Goal: Task Accomplishment & Management: Use online tool/utility

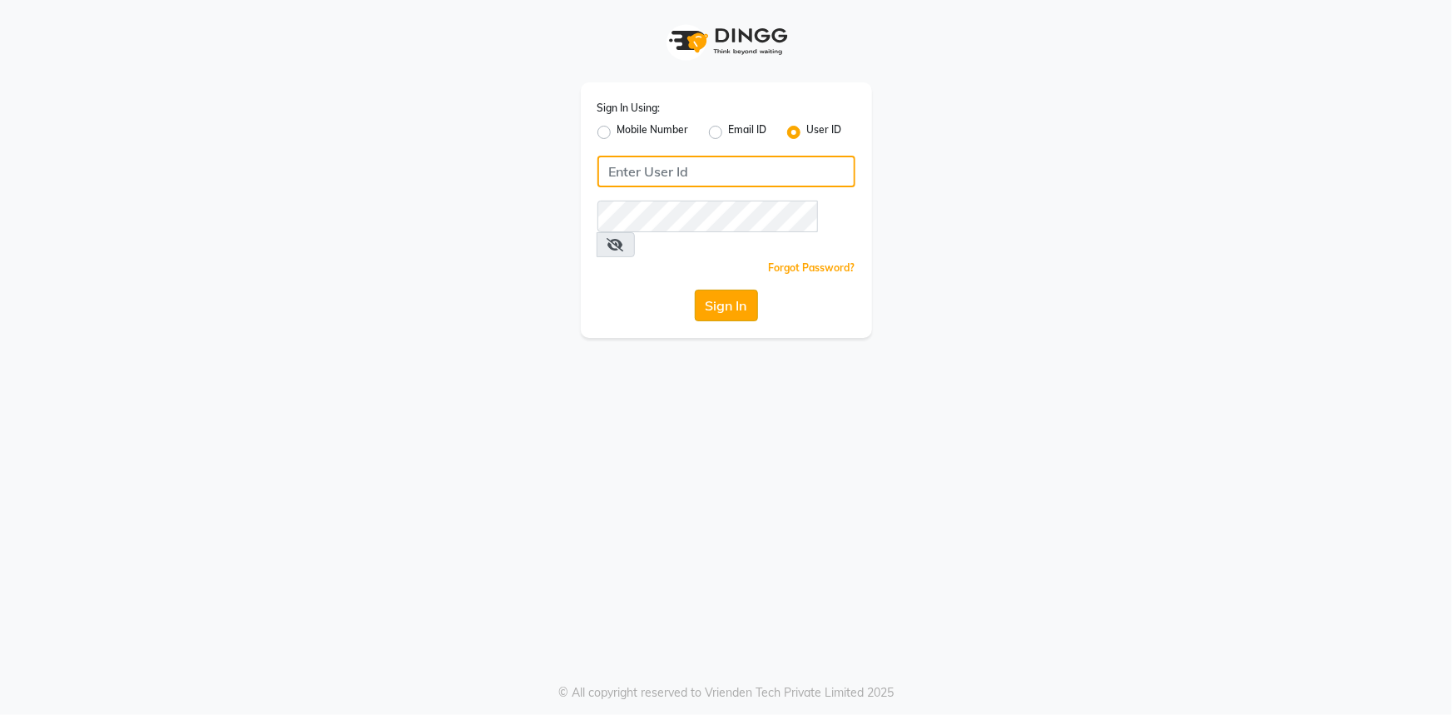
type input "e1802-15"
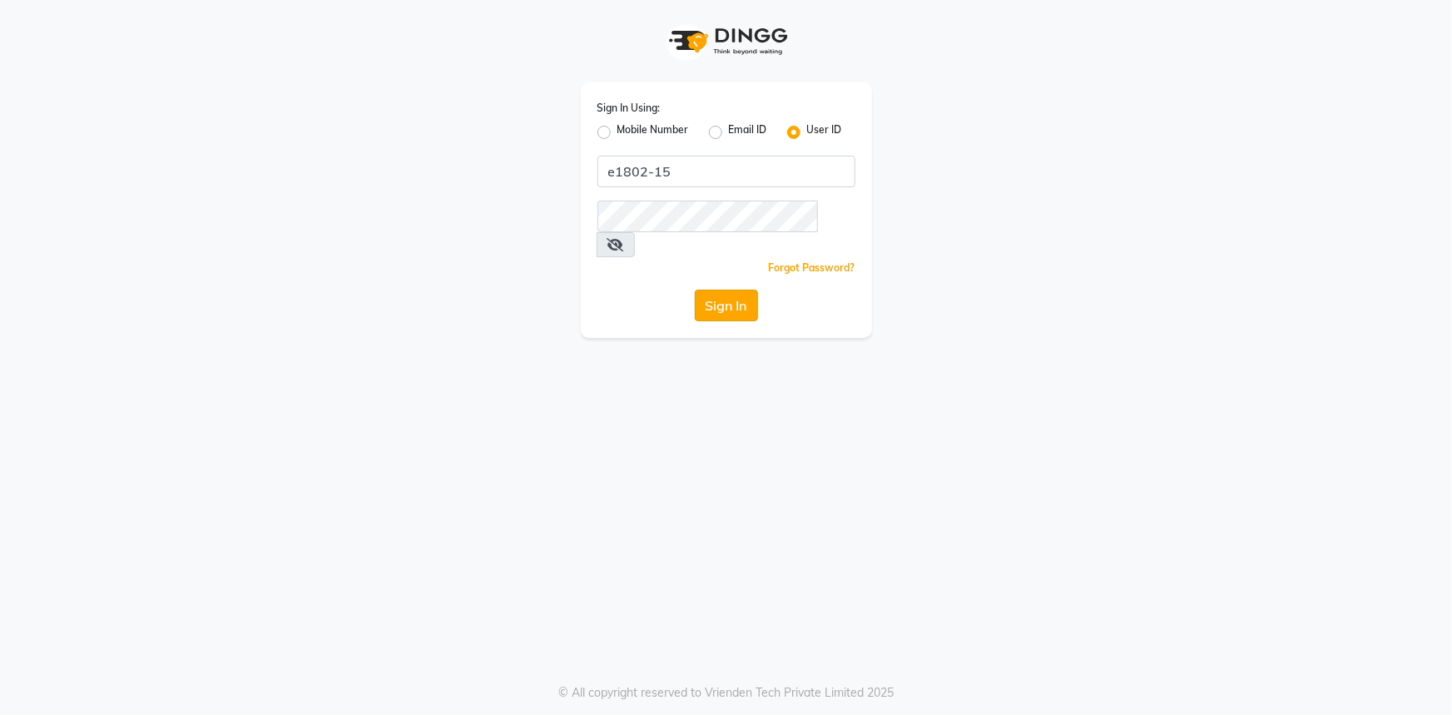
click at [722, 290] on button "Sign In" at bounding box center [726, 306] width 63 height 32
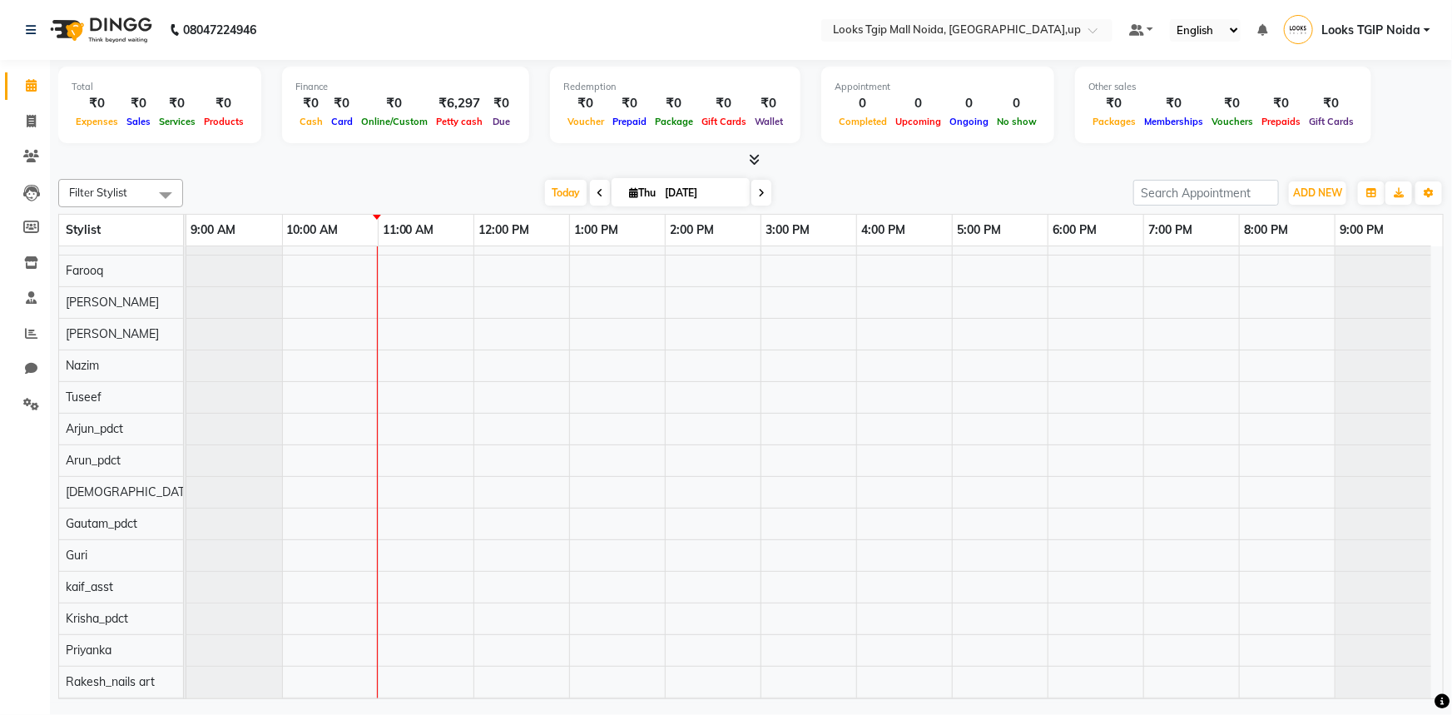
click at [756, 162] on icon at bounding box center [754, 159] width 11 height 12
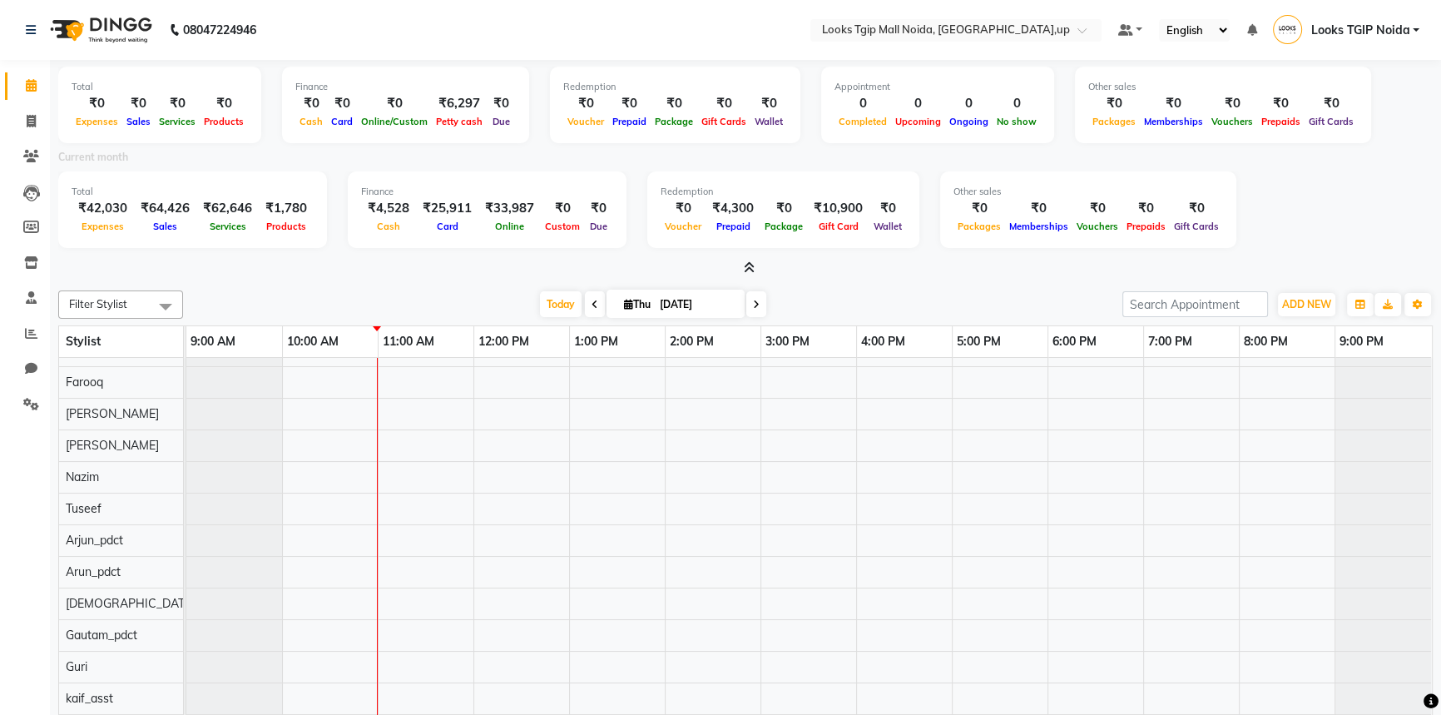
click at [737, 272] on span at bounding box center [745, 268] width 17 height 17
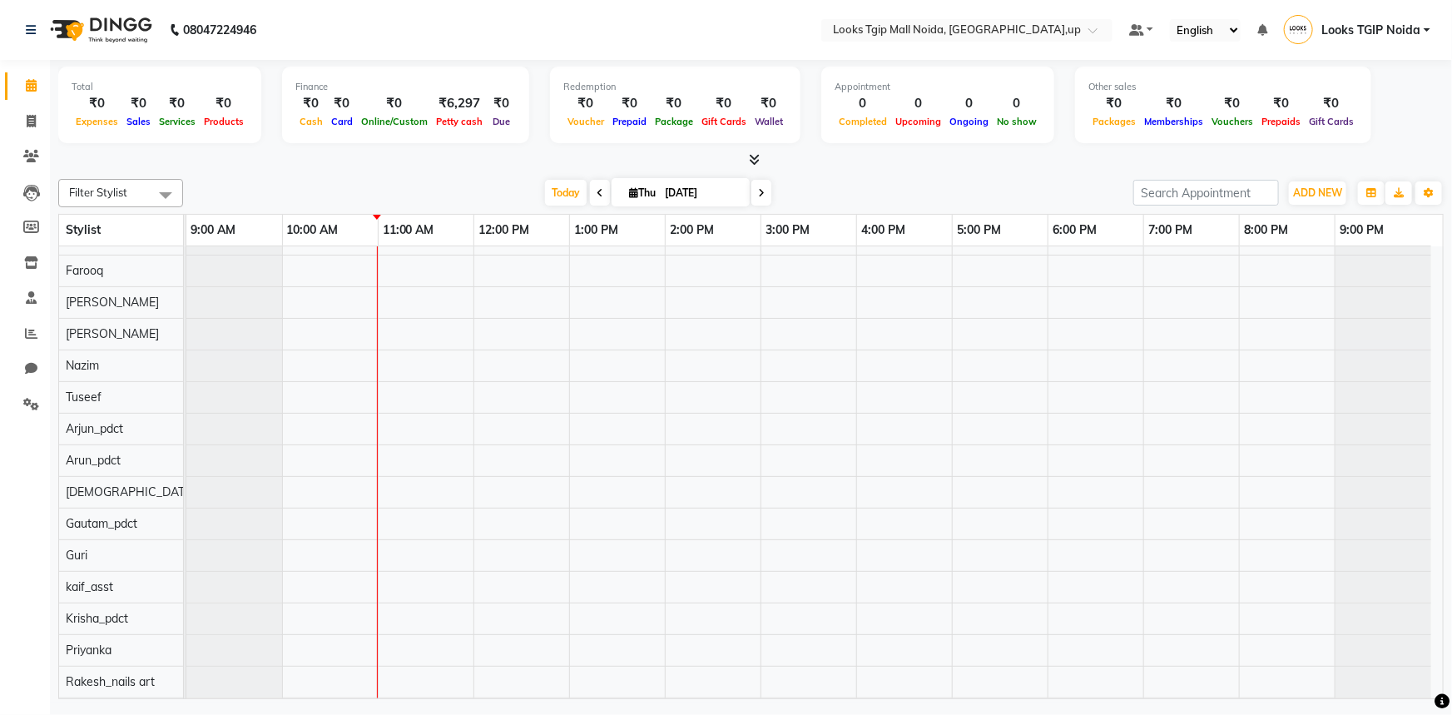
click at [743, 166] on span at bounding box center [750, 159] width 17 height 17
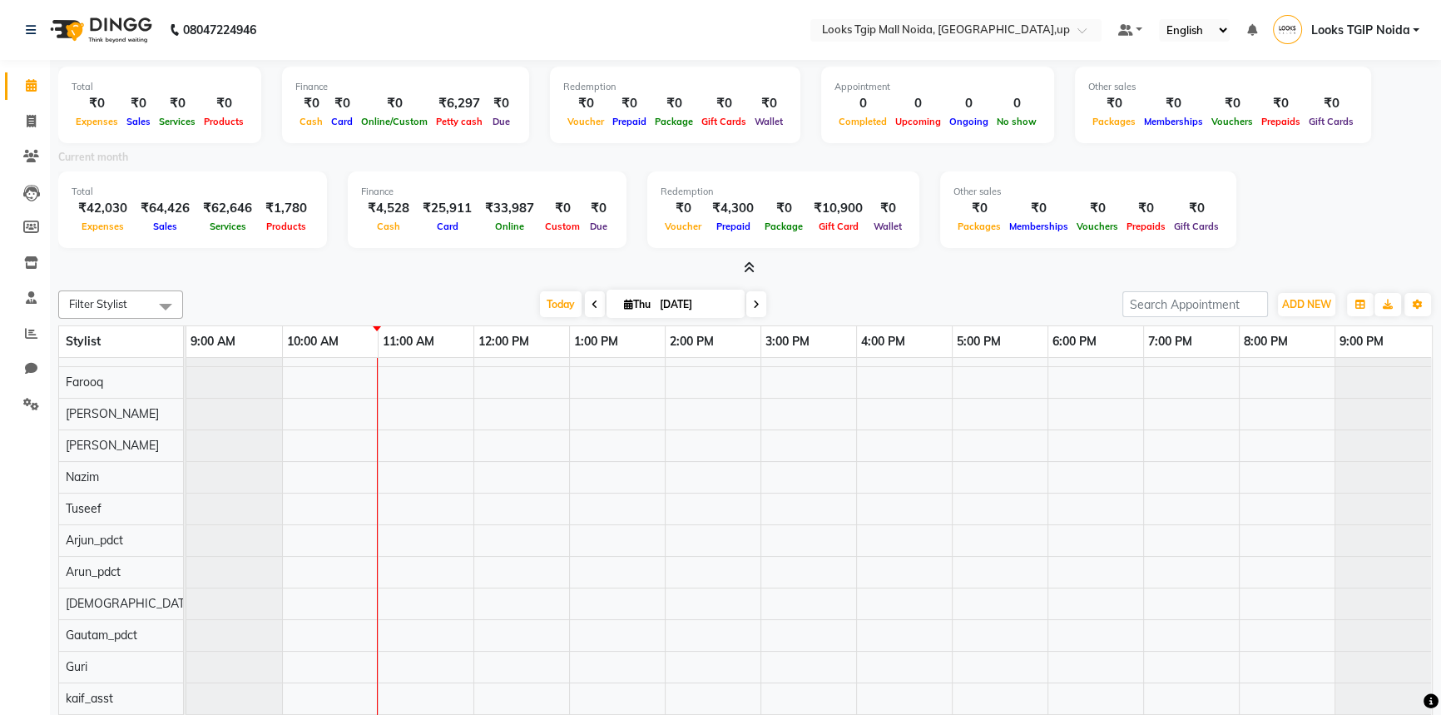
click at [751, 273] on icon at bounding box center [749, 267] width 11 height 12
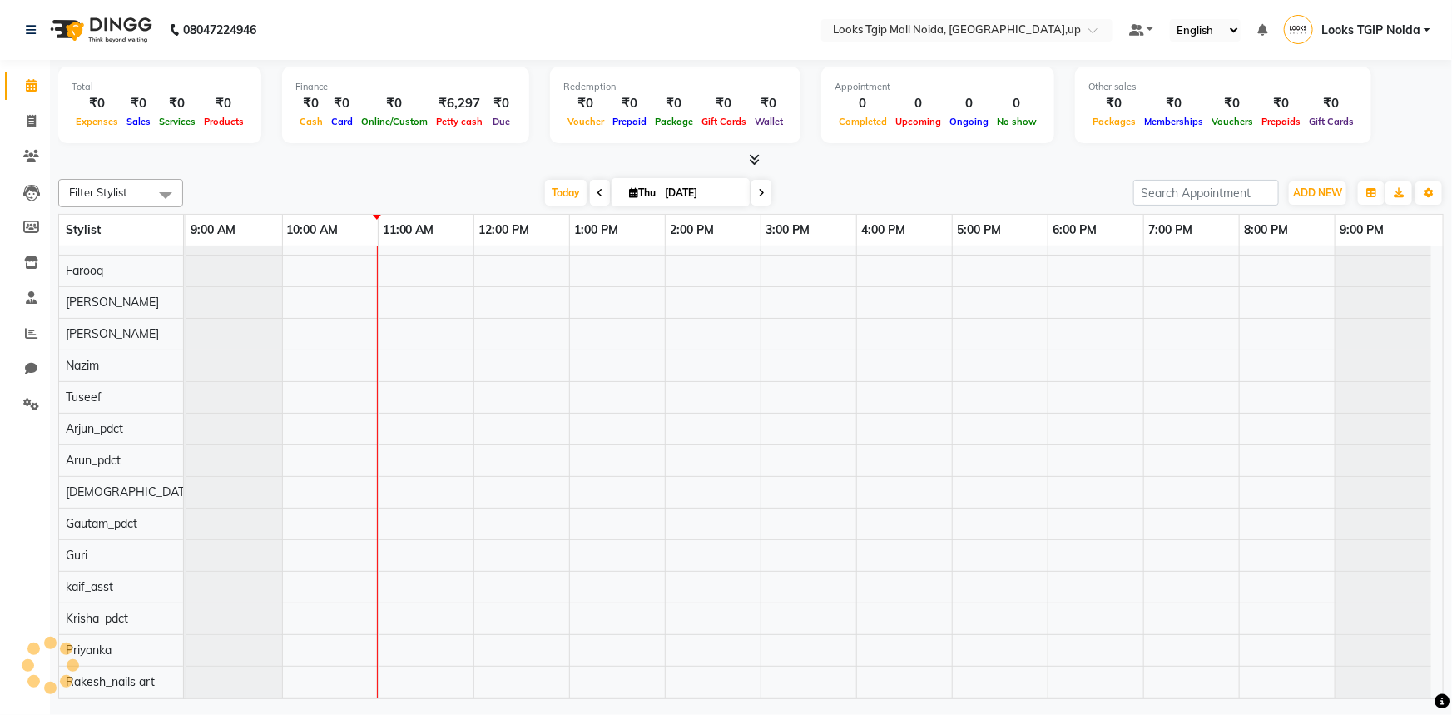
click at [746, 155] on span at bounding box center [750, 159] width 17 height 17
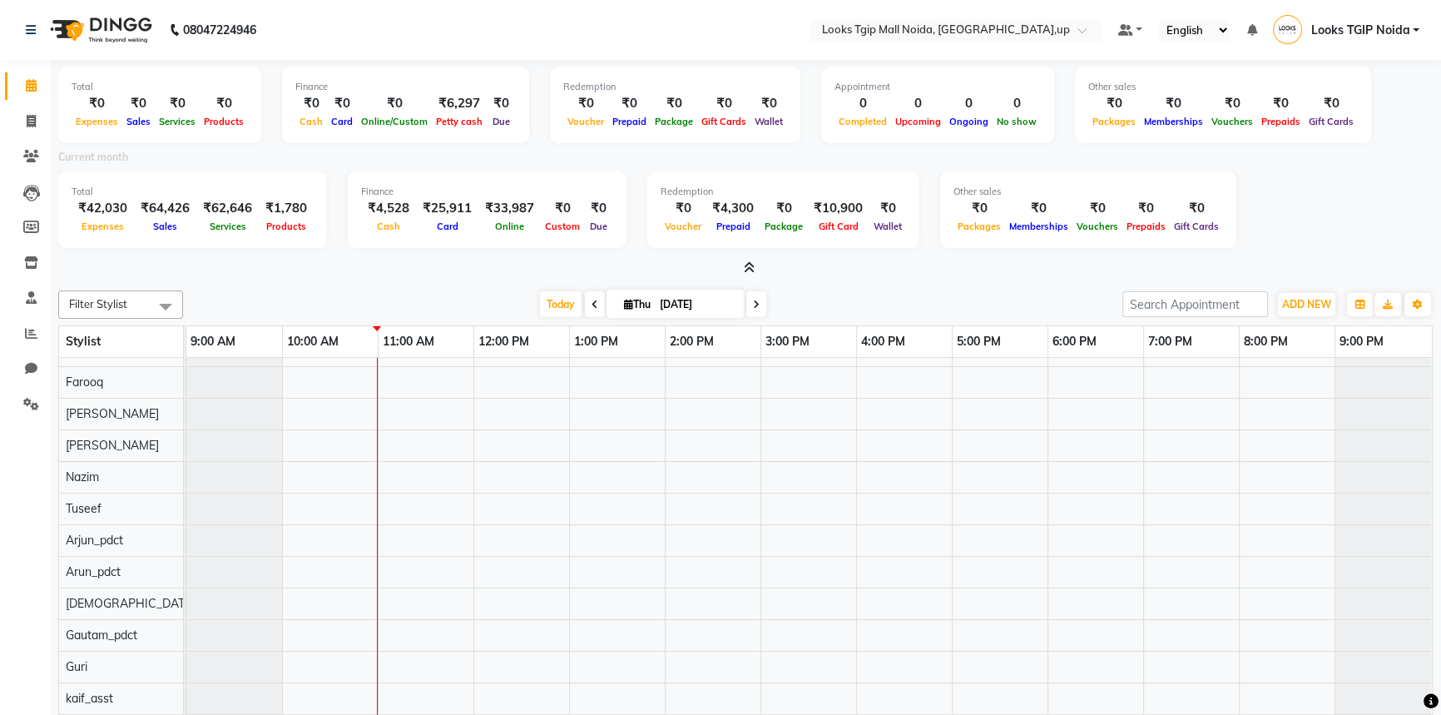
click at [745, 263] on icon at bounding box center [749, 267] width 11 height 12
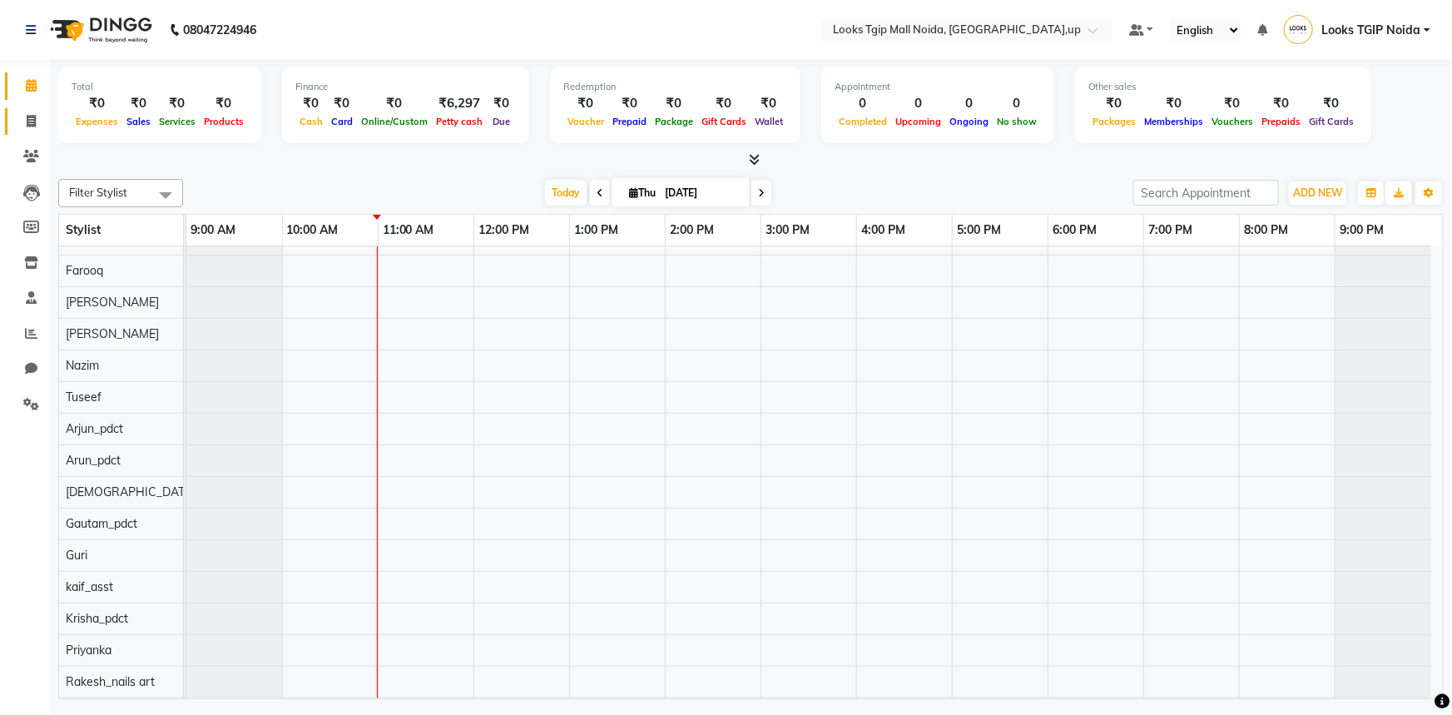
click at [12, 112] on link "Invoice" at bounding box center [25, 121] width 40 height 27
select select "service"
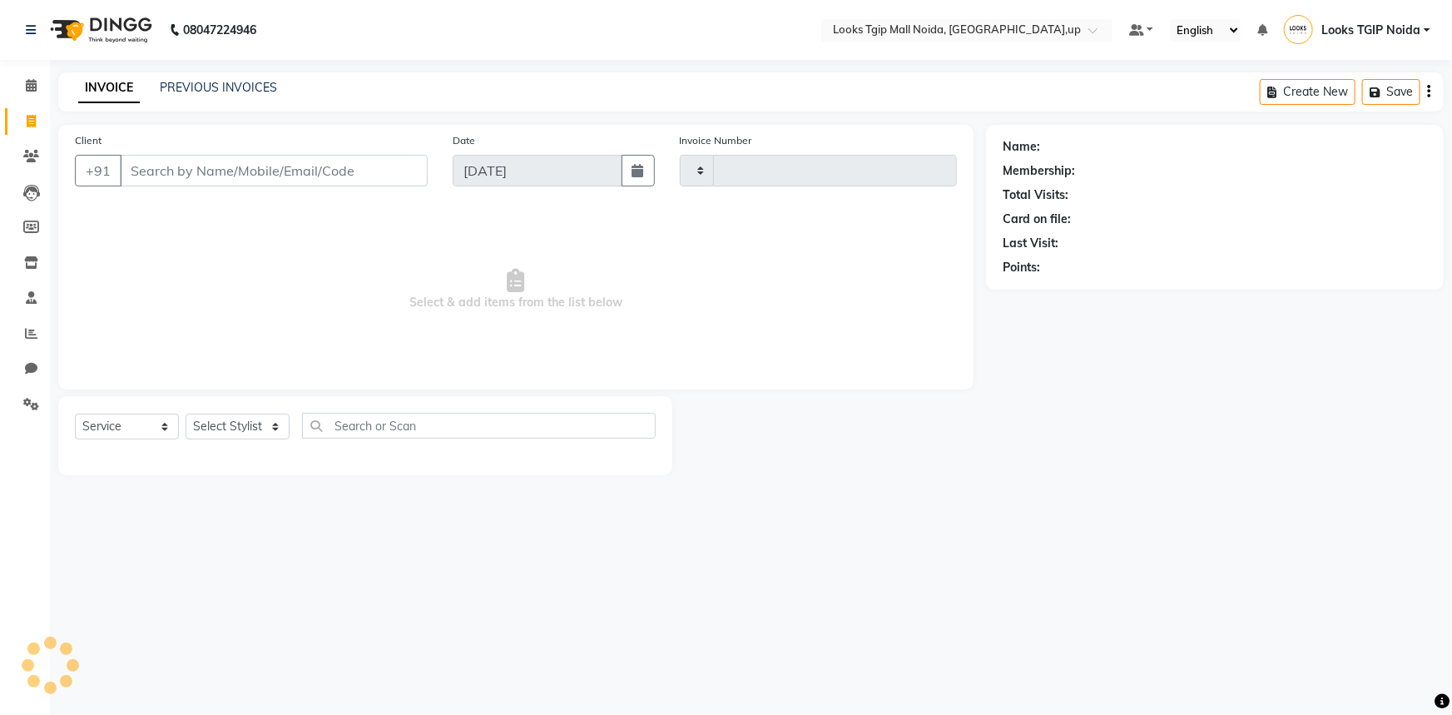
type input "3458"
select select "4358"
click at [161, 171] on input "Client" at bounding box center [274, 171] width 308 height 32
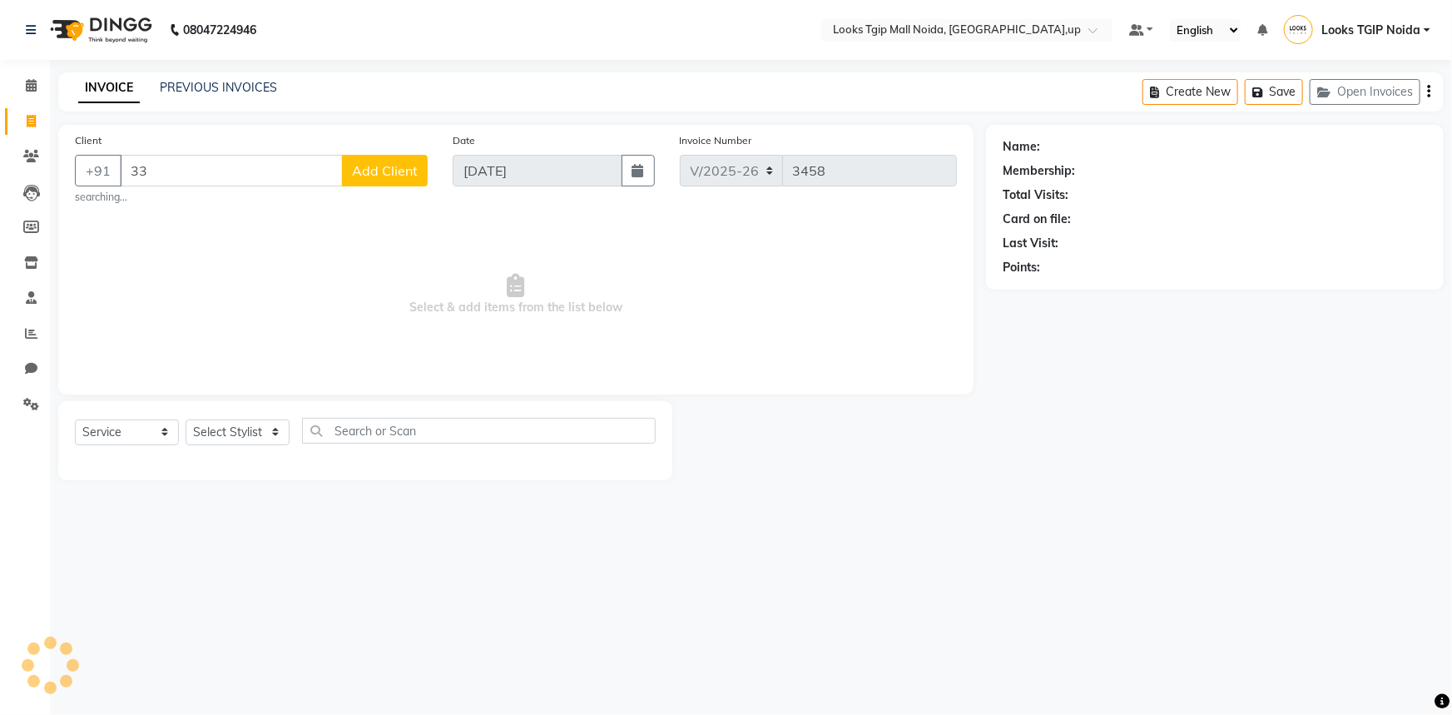
type input "3"
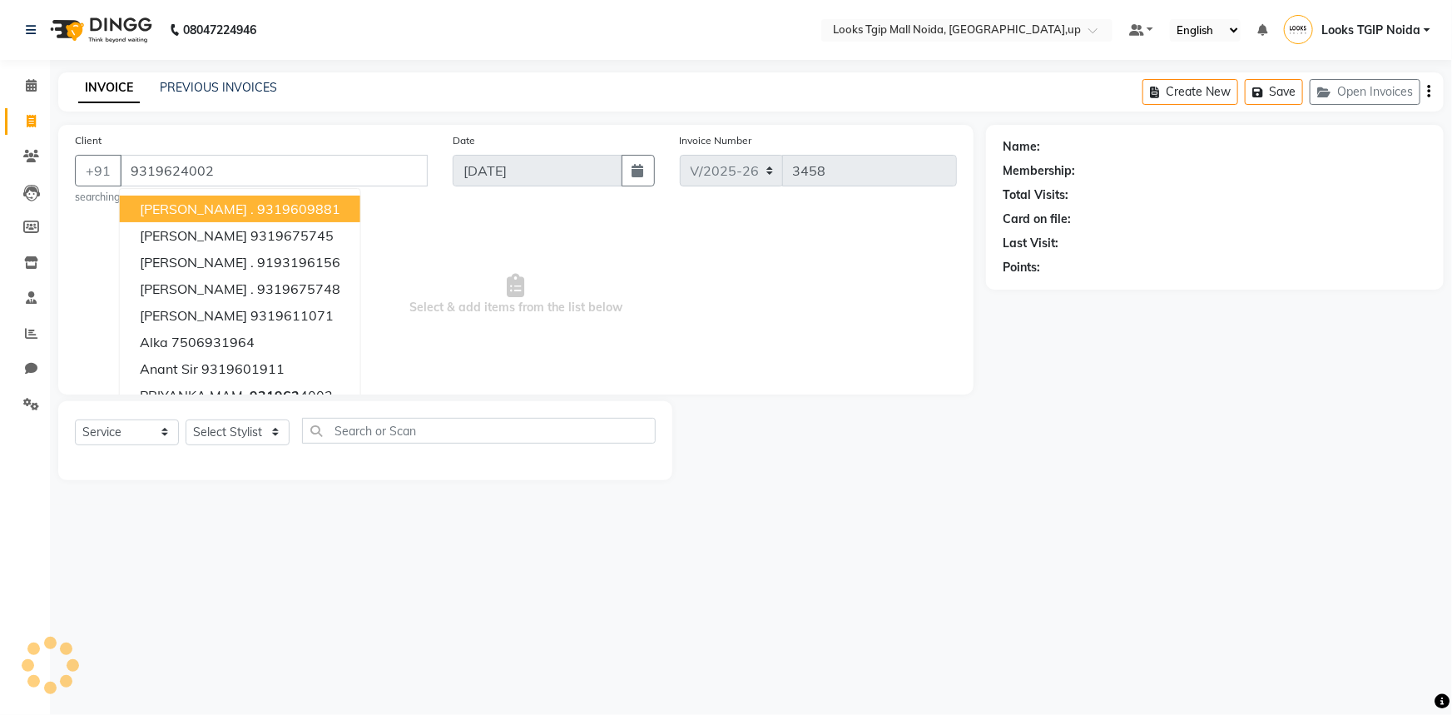
type input "9319624002"
select select "1: Object"
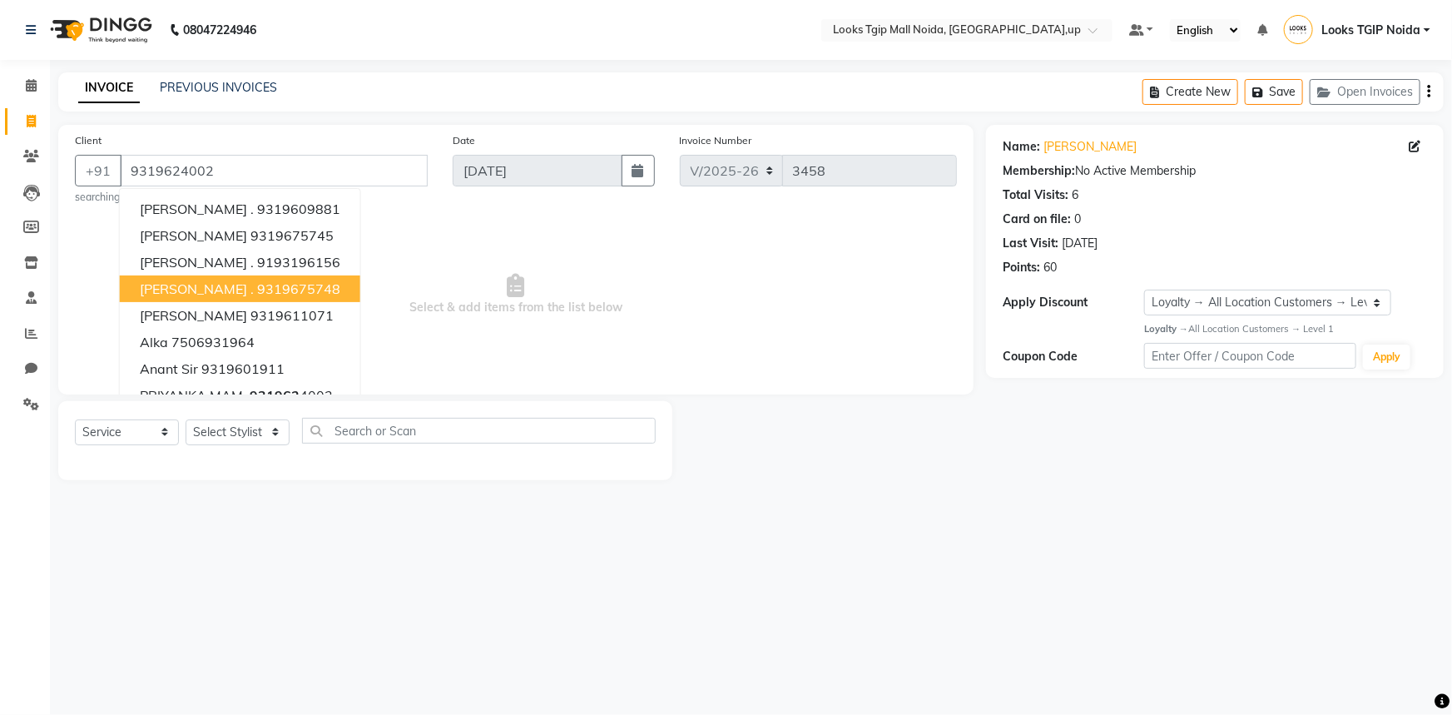
click at [765, 287] on span "Select & add items from the list below" at bounding box center [516, 294] width 882 height 166
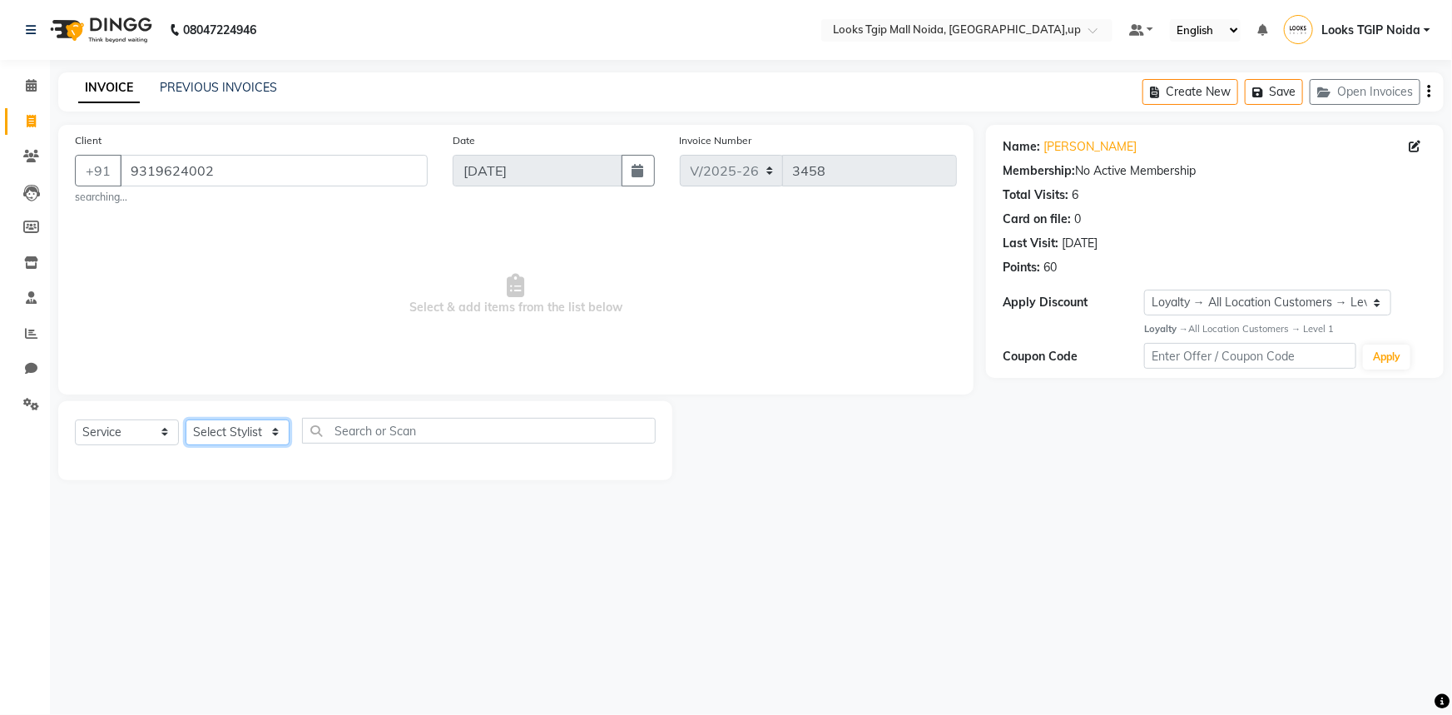
click at [199, 427] on select "Select Stylist [PERSON_NAME] Arun_pdct [PERSON_NAME] Counter Sales Farooq Gauta…" at bounding box center [238, 432] width 104 height 26
select select "23823"
click at [186, 419] on select "Select Stylist [PERSON_NAME] Arun_pdct [PERSON_NAME] Counter Sales Farooq Gauta…" at bounding box center [238, 432] width 104 height 26
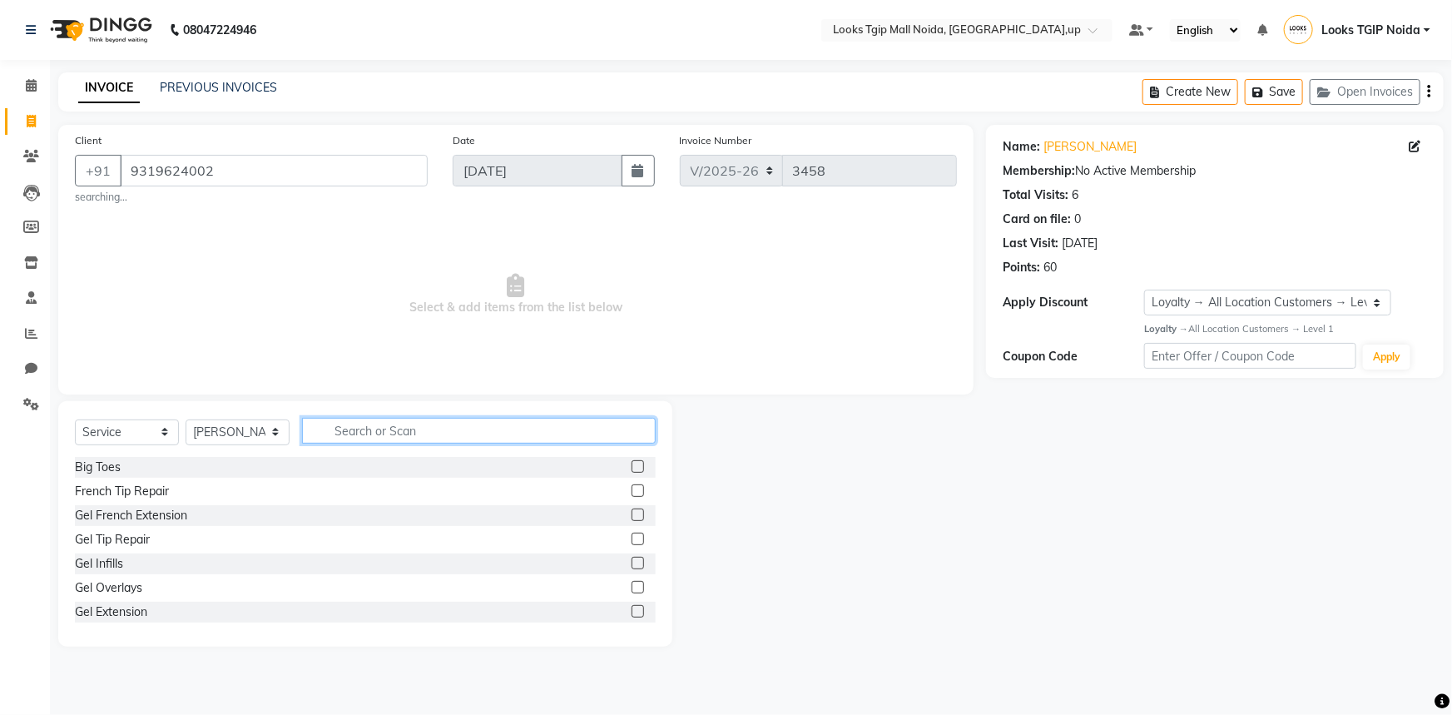
click at [330, 427] on input "text" at bounding box center [479, 431] width 354 height 26
type input "eye"
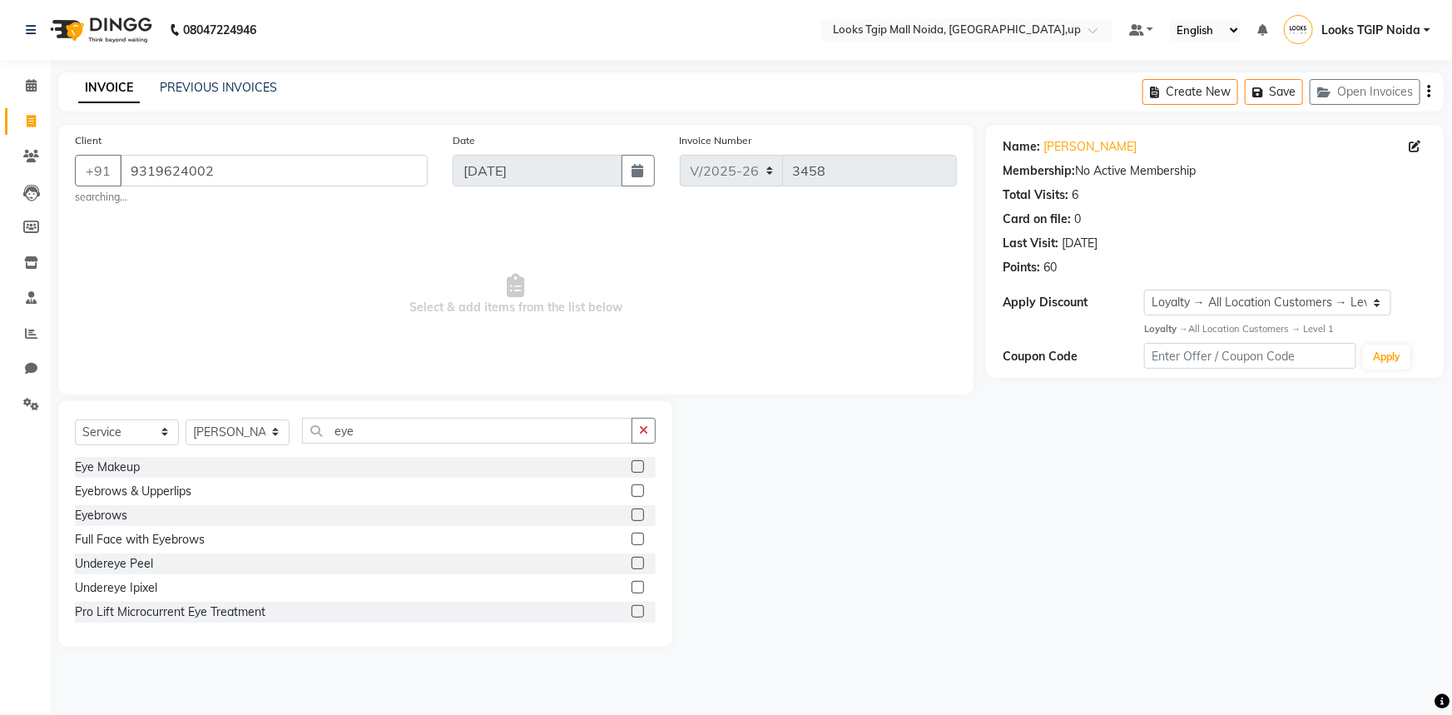
click at [156, 501] on div "Eyebrows & Upperlips" at bounding box center [365, 491] width 581 height 21
click at [134, 492] on div "Eyebrows & Upperlips" at bounding box center [133, 491] width 116 height 17
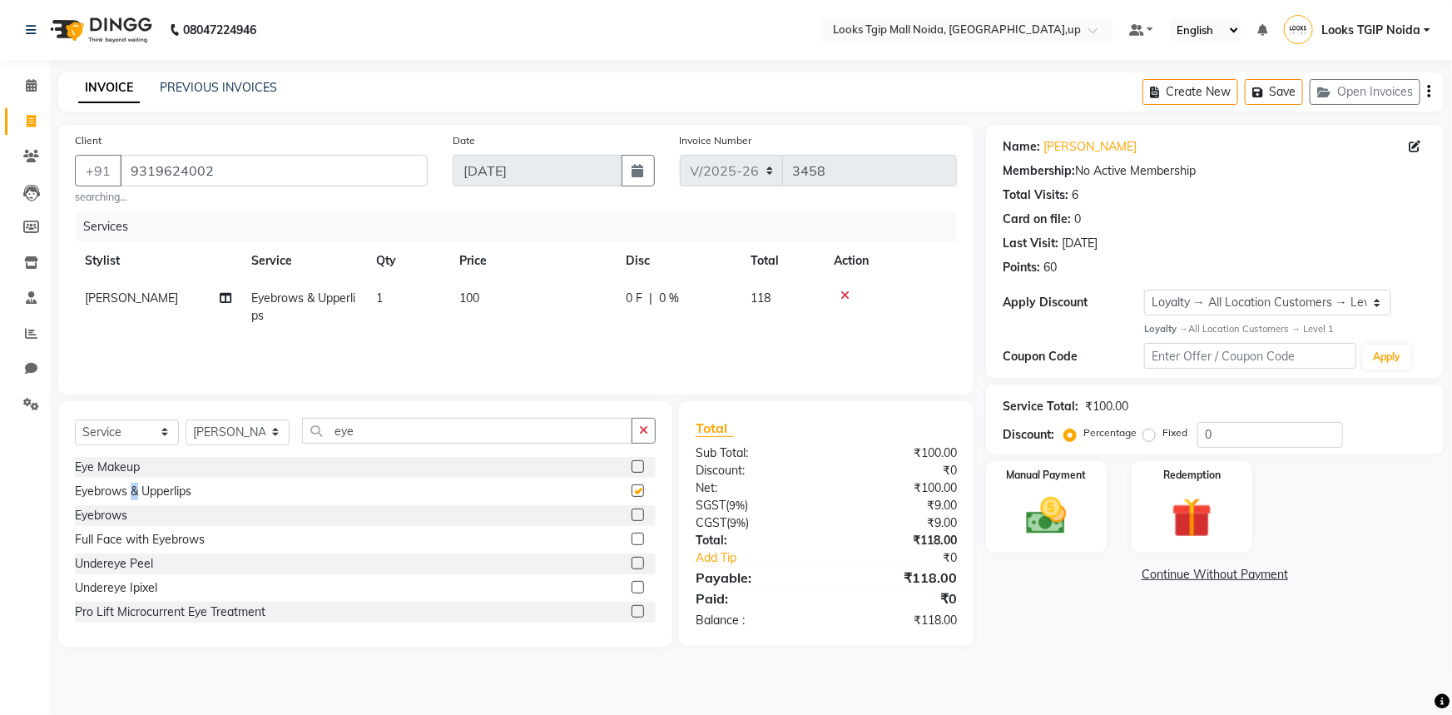
checkbox input "false"
click at [573, 281] on td "100" at bounding box center [532, 307] width 166 height 55
select select "23823"
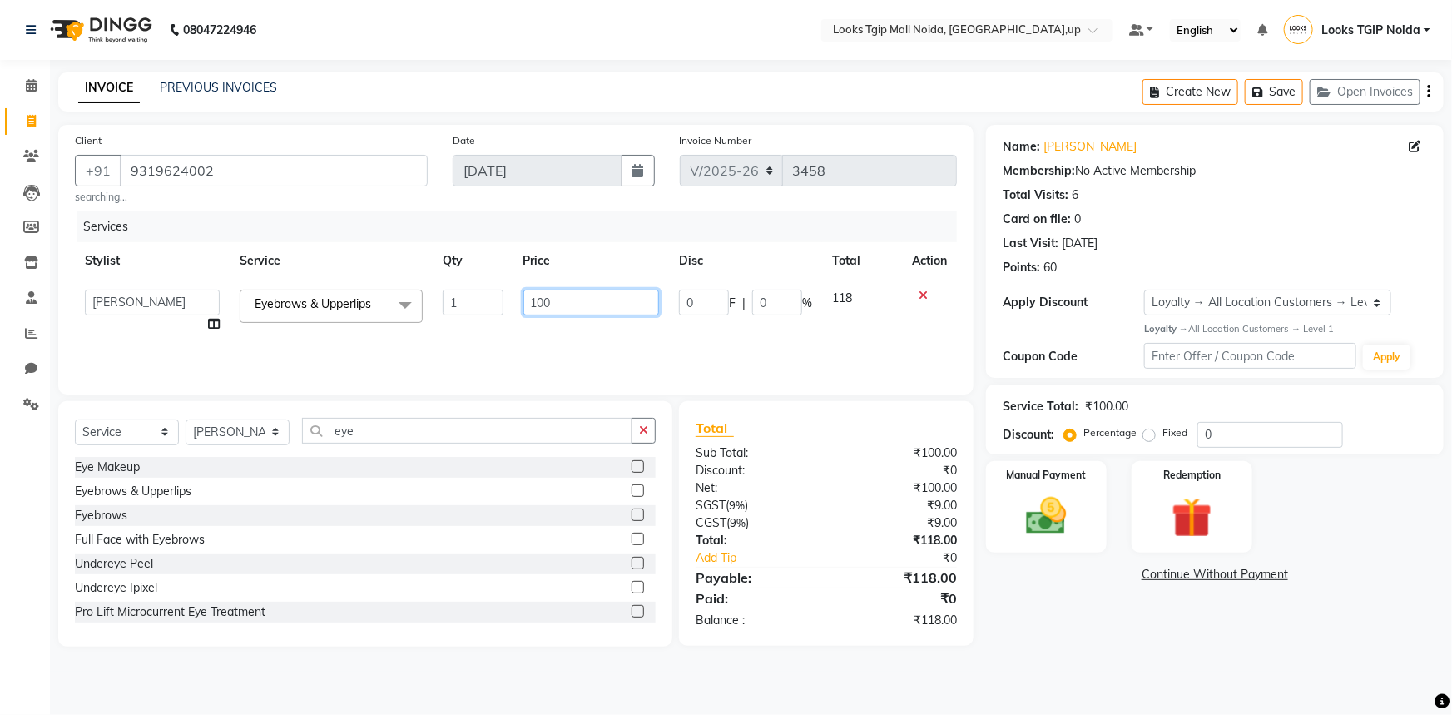
drag, startPoint x: 604, startPoint y: 295, endPoint x: 113, endPoint y: 302, distance: 491.0
click at [250, 295] on tr "[PERSON_NAME] Arjun_pdct Arun_pdct [PERSON_NAME] Counter Sales Farooq Gautam_pd…" at bounding box center [516, 311] width 882 height 63
type input "200"
drag, startPoint x: 807, startPoint y: 487, endPoint x: 841, endPoint y: 495, distance: 35.1
click at [808, 487] on div "Net:" at bounding box center [754, 487] width 143 height 17
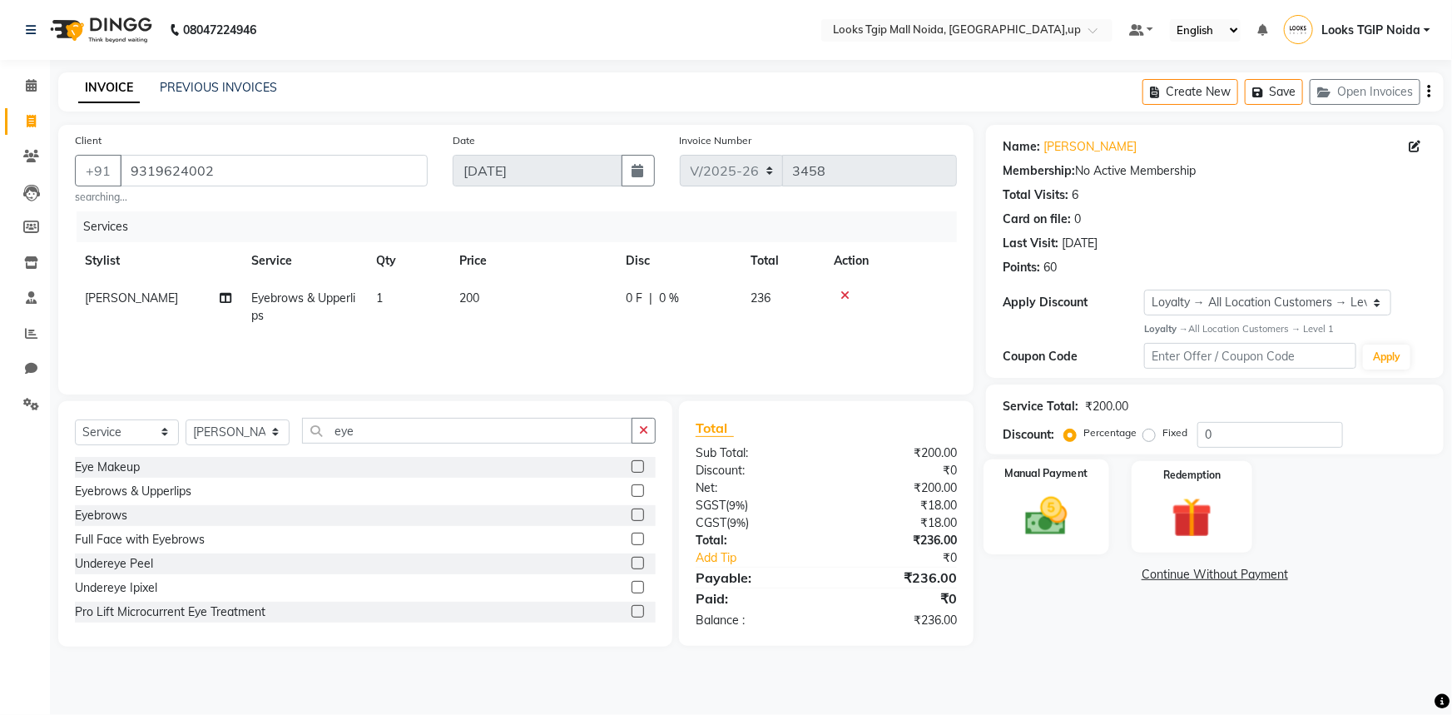
click at [1036, 483] on div "Manual Payment" at bounding box center [1047, 507] width 126 height 96
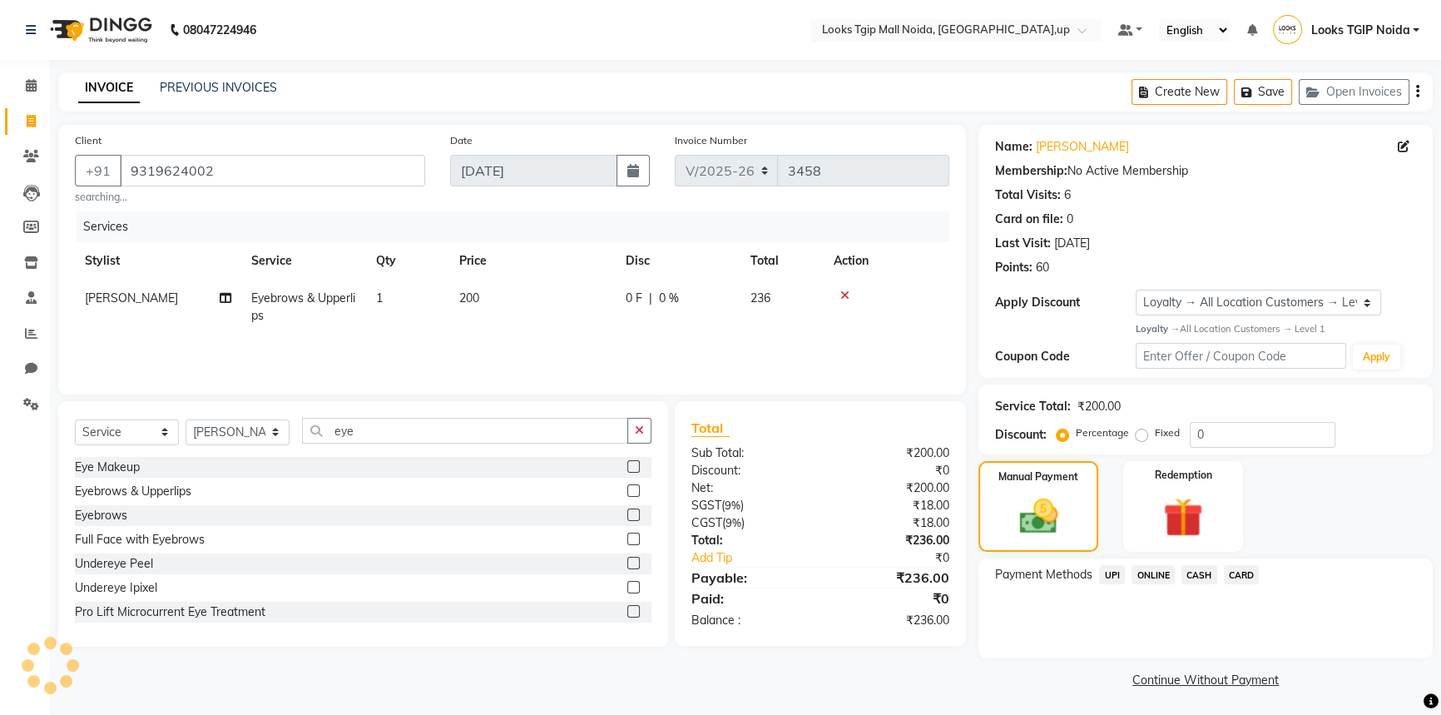
click at [1116, 579] on span "UPI" at bounding box center [1112, 574] width 26 height 19
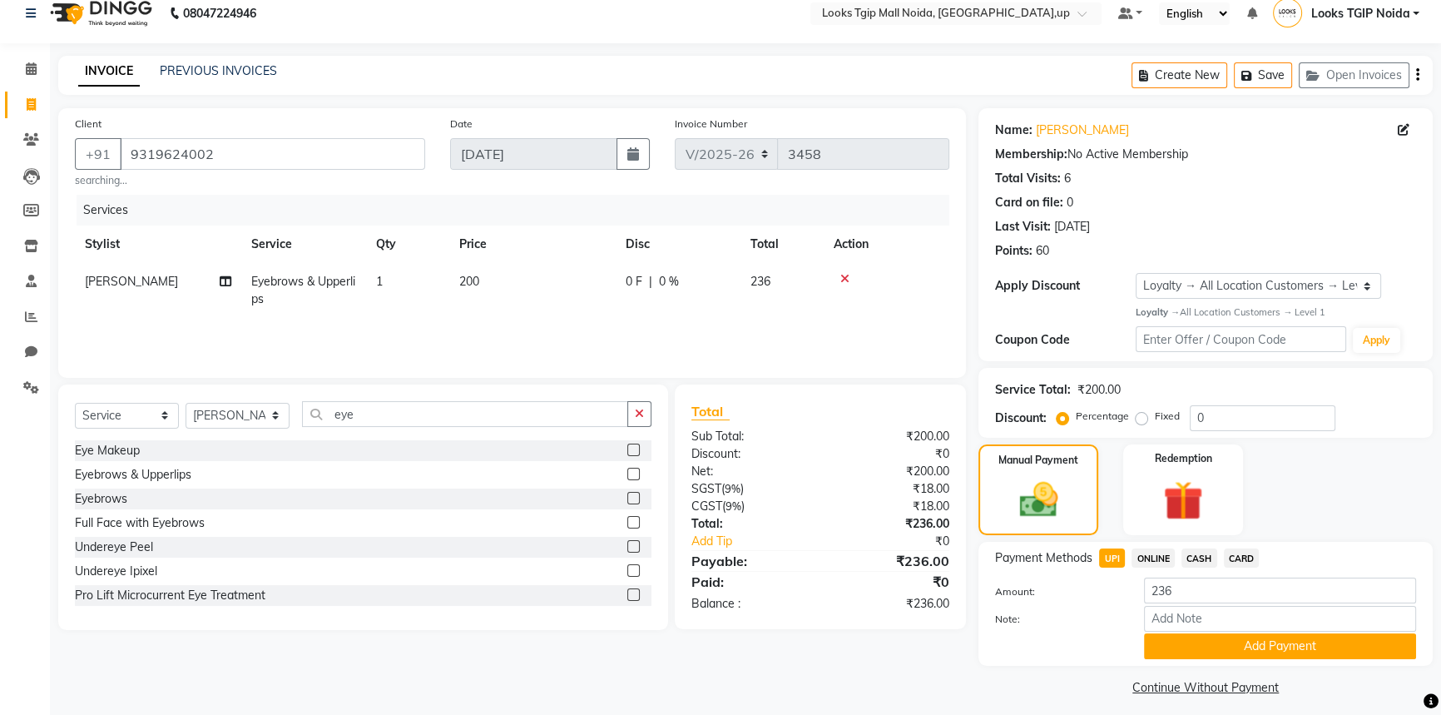
scroll to position [27, 0]
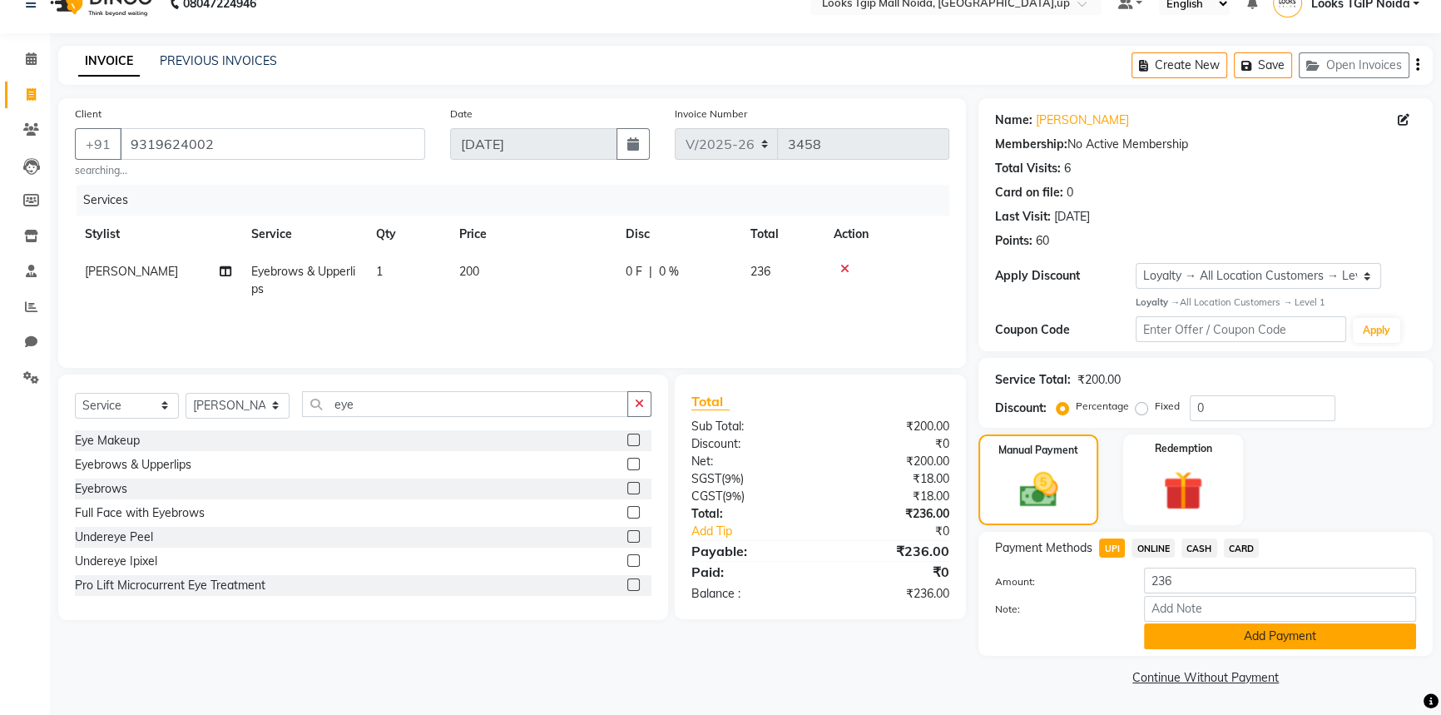
click at [1187, 626] on button "Add Payment" at bounding box center [1280, 636] width 272 height 26
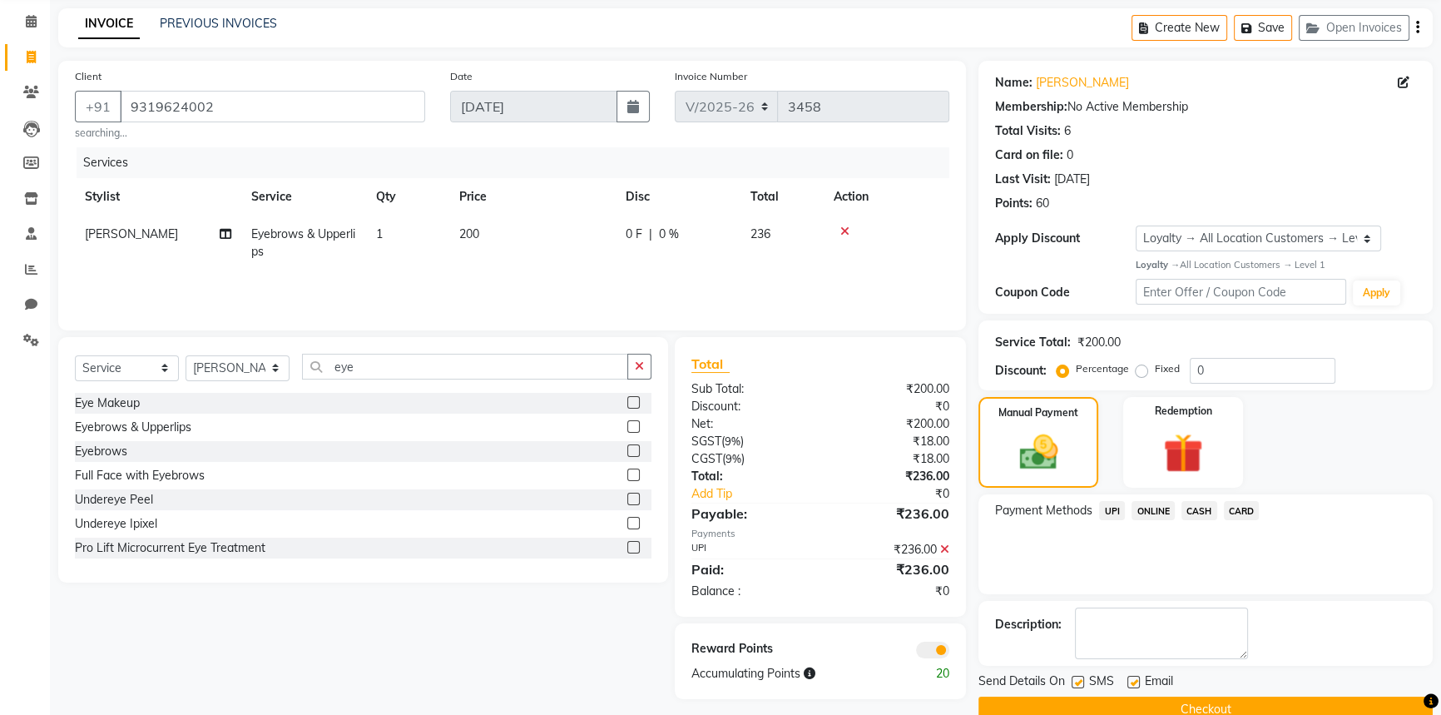
scroll to position [96, 0]
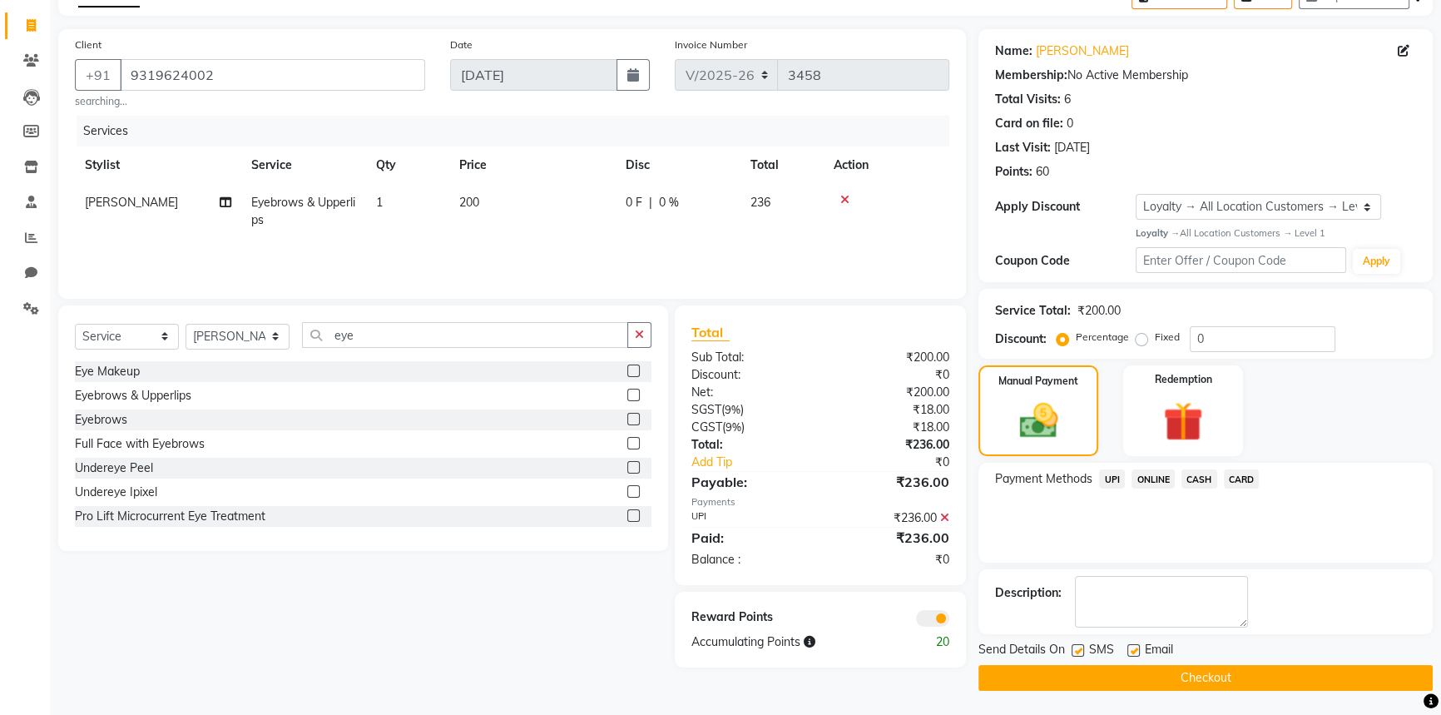
click at [1090, 677] on button "Checkout" at bounding box center [1206, 678] width 454 height 26
